Goal: Information Seeking & Learning: Learn about a topic

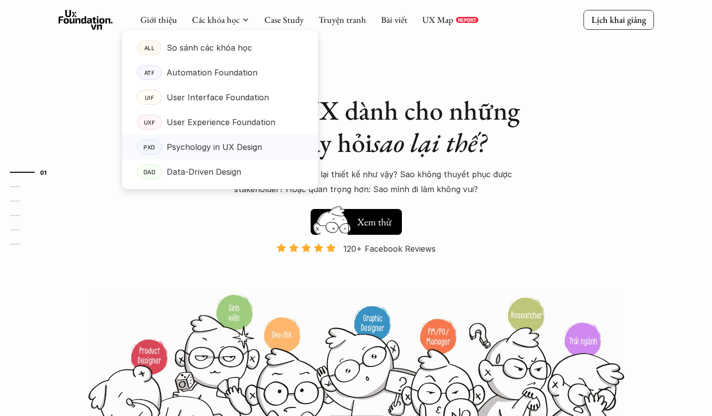
click at [198, 149] on p "Psychology in UX Design" at bounding box center [214, 146] width 95 height 15
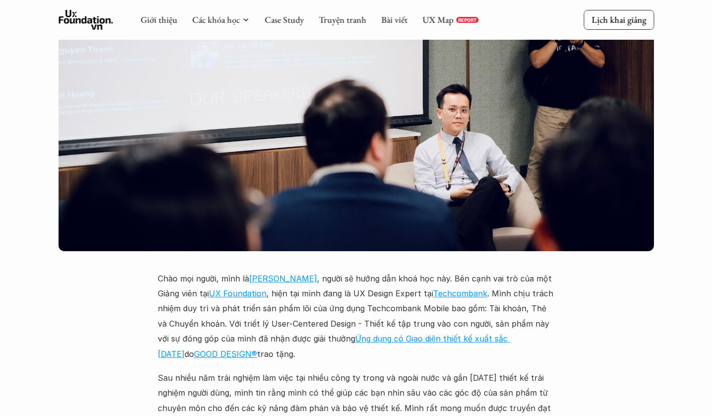
scroll to position [2575, 0]
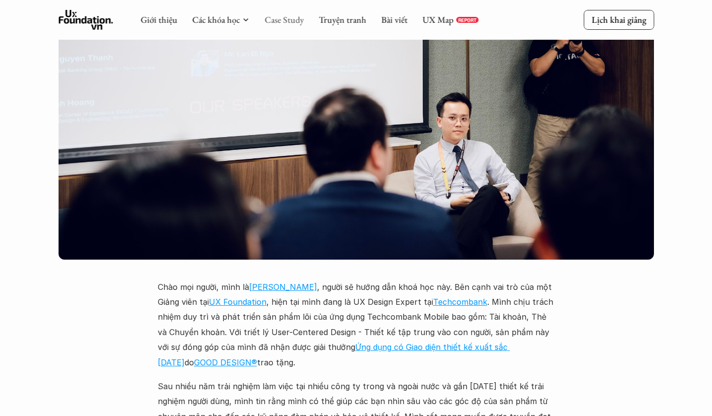
click at [276, 21] on link "Case Study" at bounding box center [283, 19] width 39 height 11
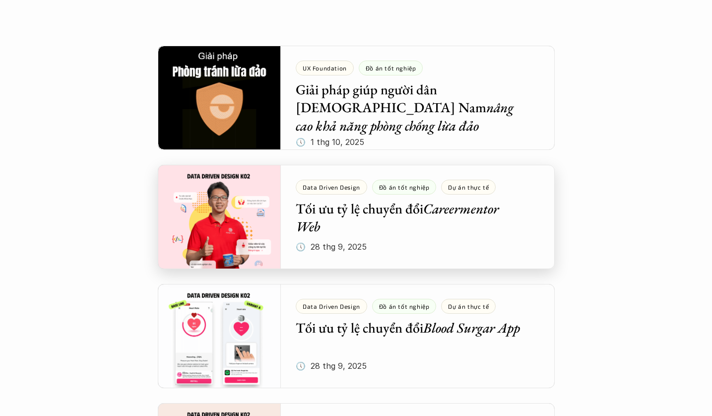
scroll to position [186, 0]
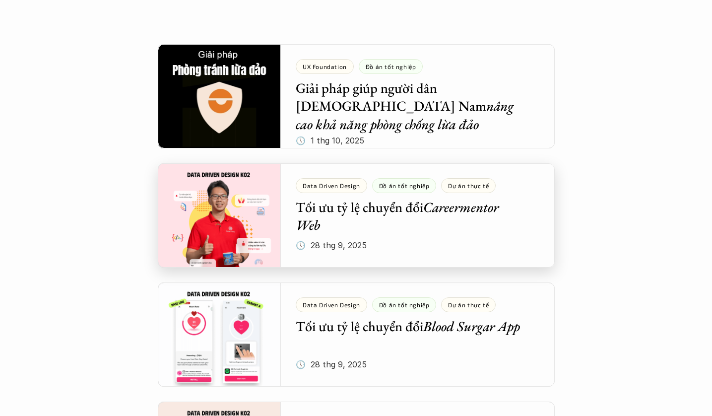
click at [271, 229] on div at bounding box center [356, 215] width 397 height 104
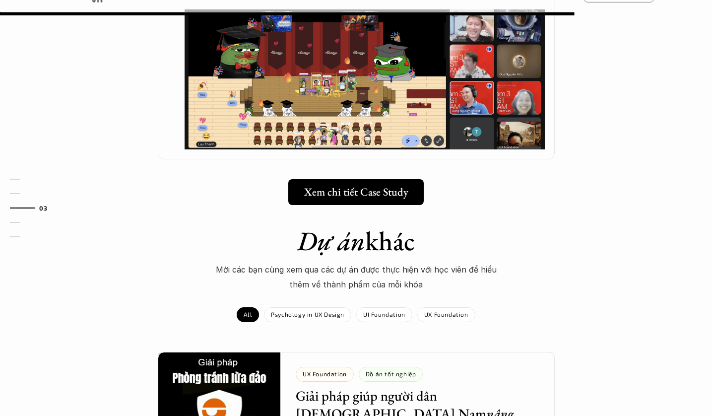
scroll to position [1081, 0]
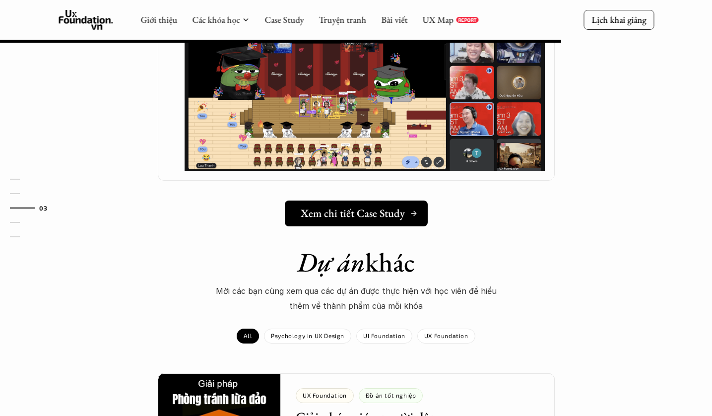
click at [360, 207] on h5 "Xem chi tiết Case Study" at bounding box center [353, 213] width 104 height 13
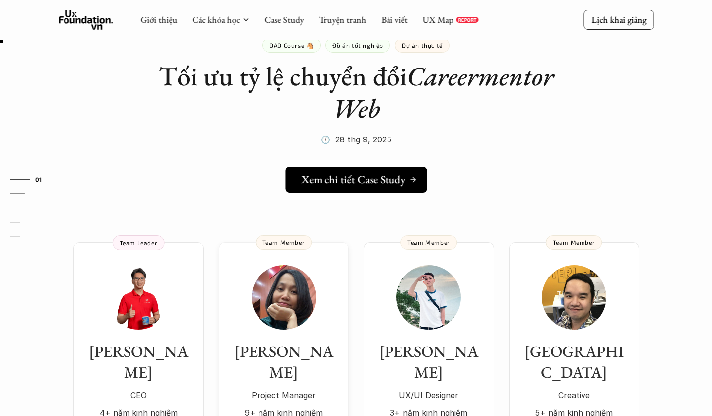
scroll to position [0, 0]
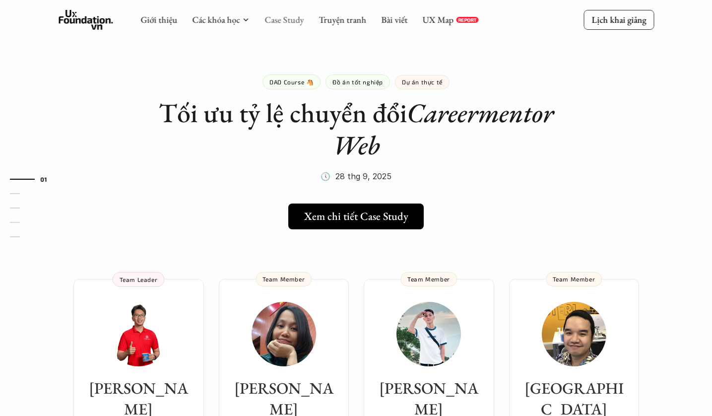
click at [276, 23] on link "Case Study" at bounding box center [283, 19] width 39 height 11
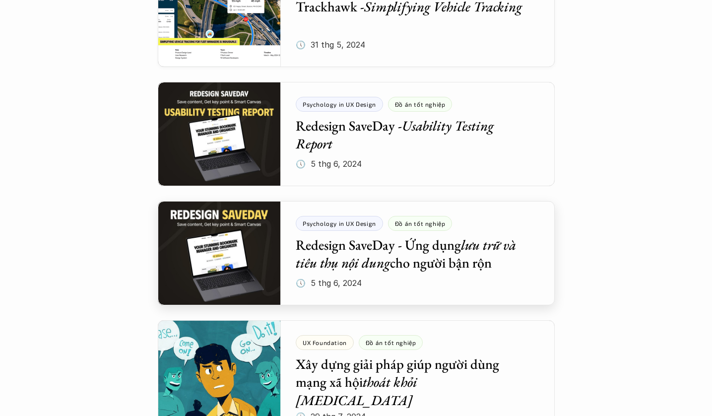
scroll to position [1349, 0]
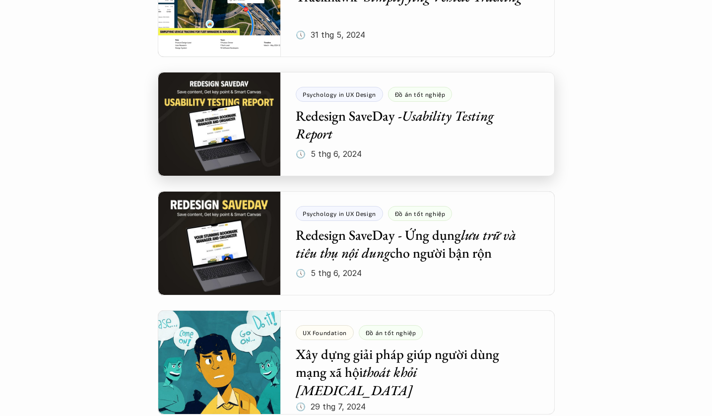
click at [231, 154] on div at bounding box center [356, 124] width 397 height 104
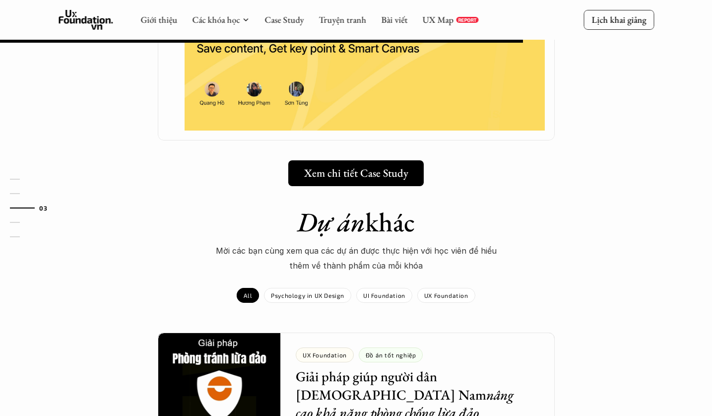
scroll to position [796, 0]
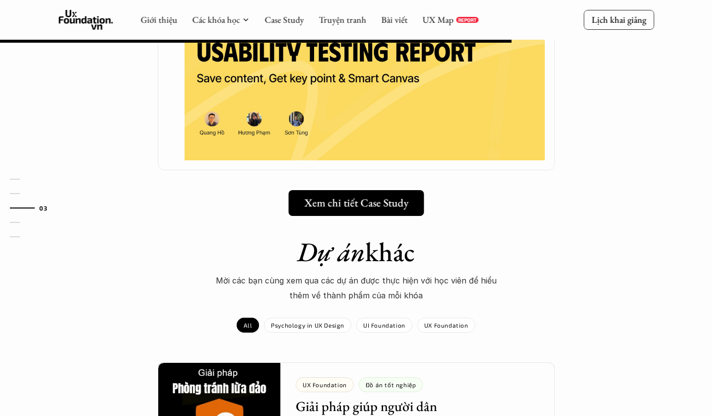
click at [352, 196] on h5 "Xem chi tiết Case Study" at bounding box center [356, 202] width 104 height 13
